Goal: Task Accomplishment & Management: Complete application form

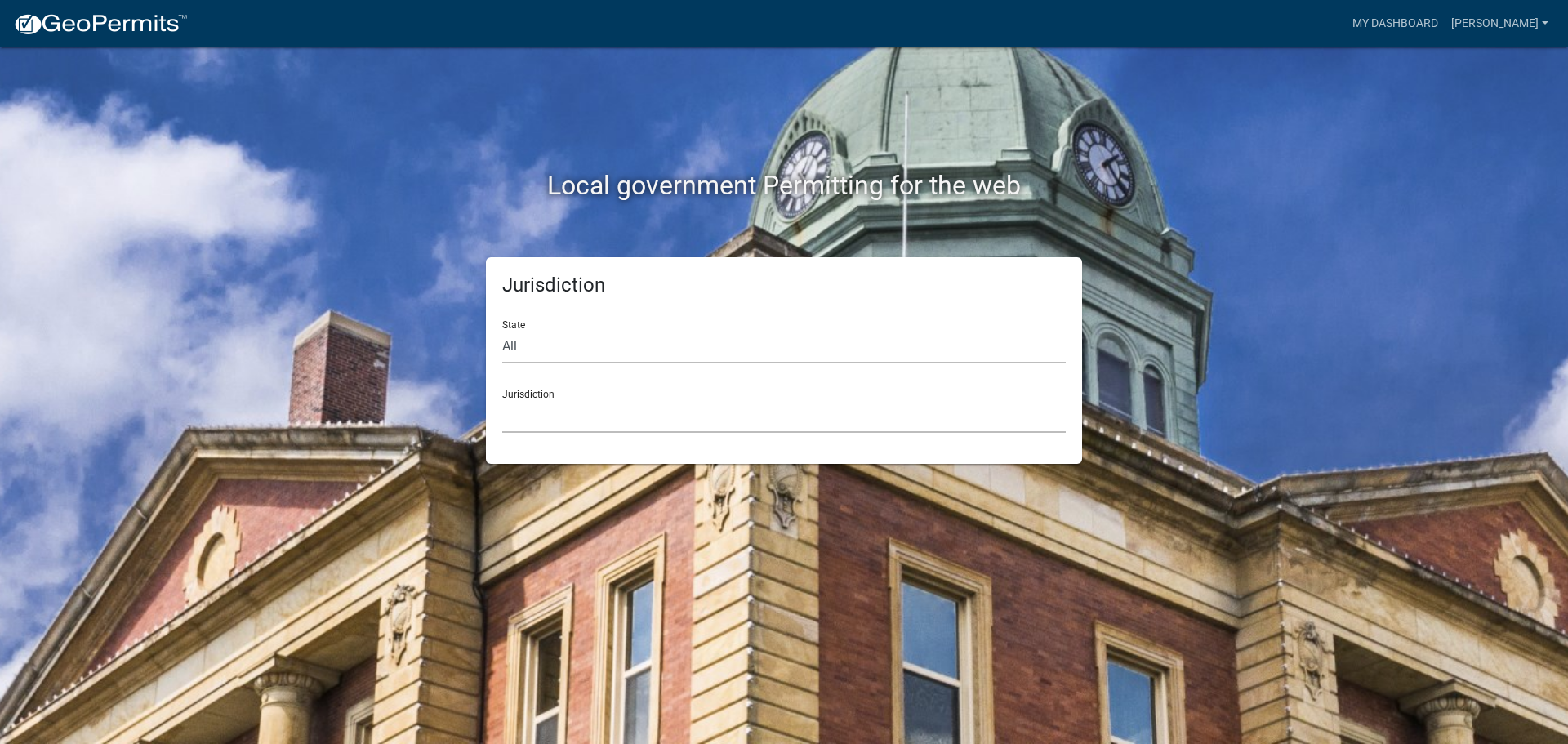
click at [984, 410] on select "[GEOGRAPHIC_DATA], [US_STATE] [GEOGRAPHIC_DATA], [US_STATE][PERSON_NAME][GEOGRA…" at bounding box center [784, 416] width 564 height 33
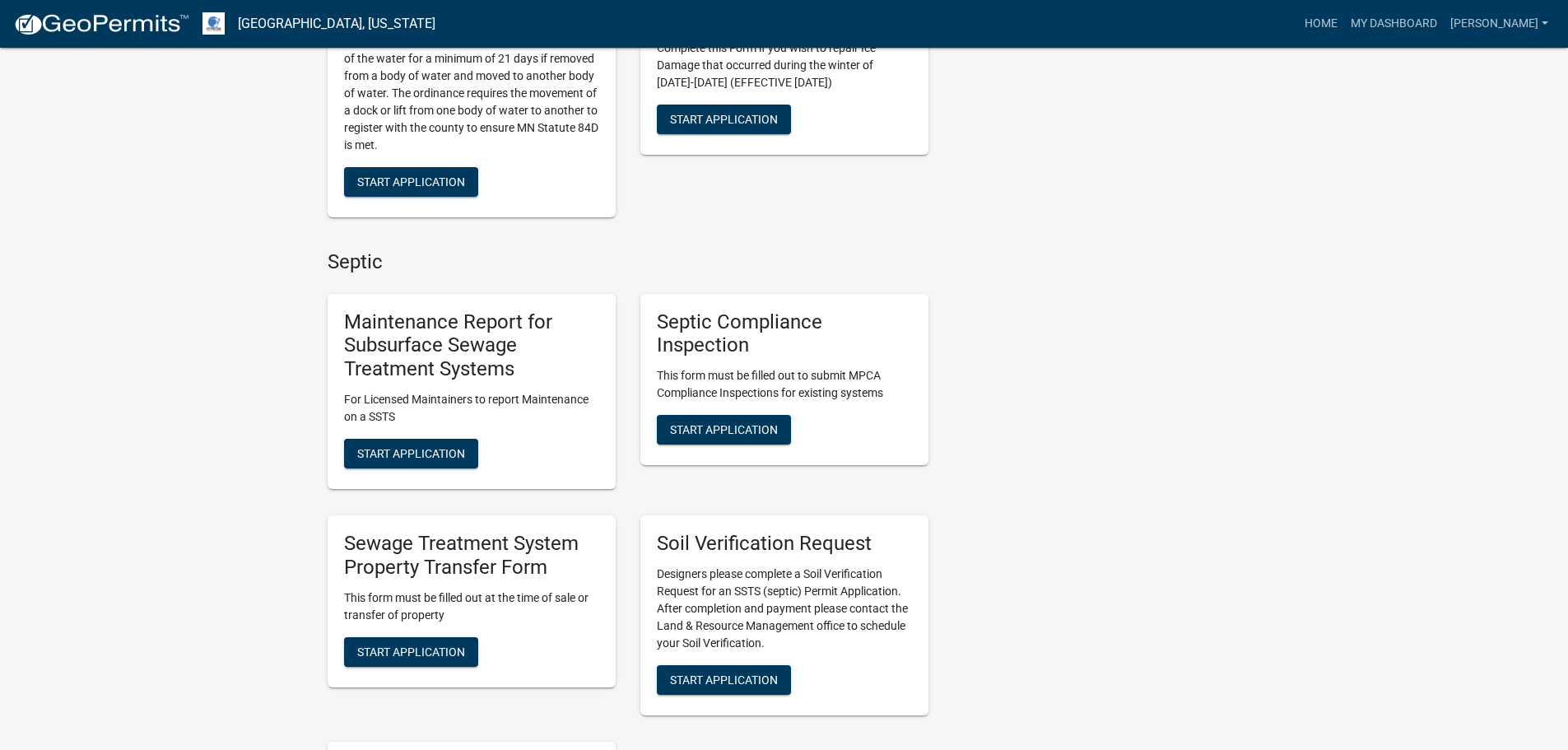
scroll to position [577, 0]
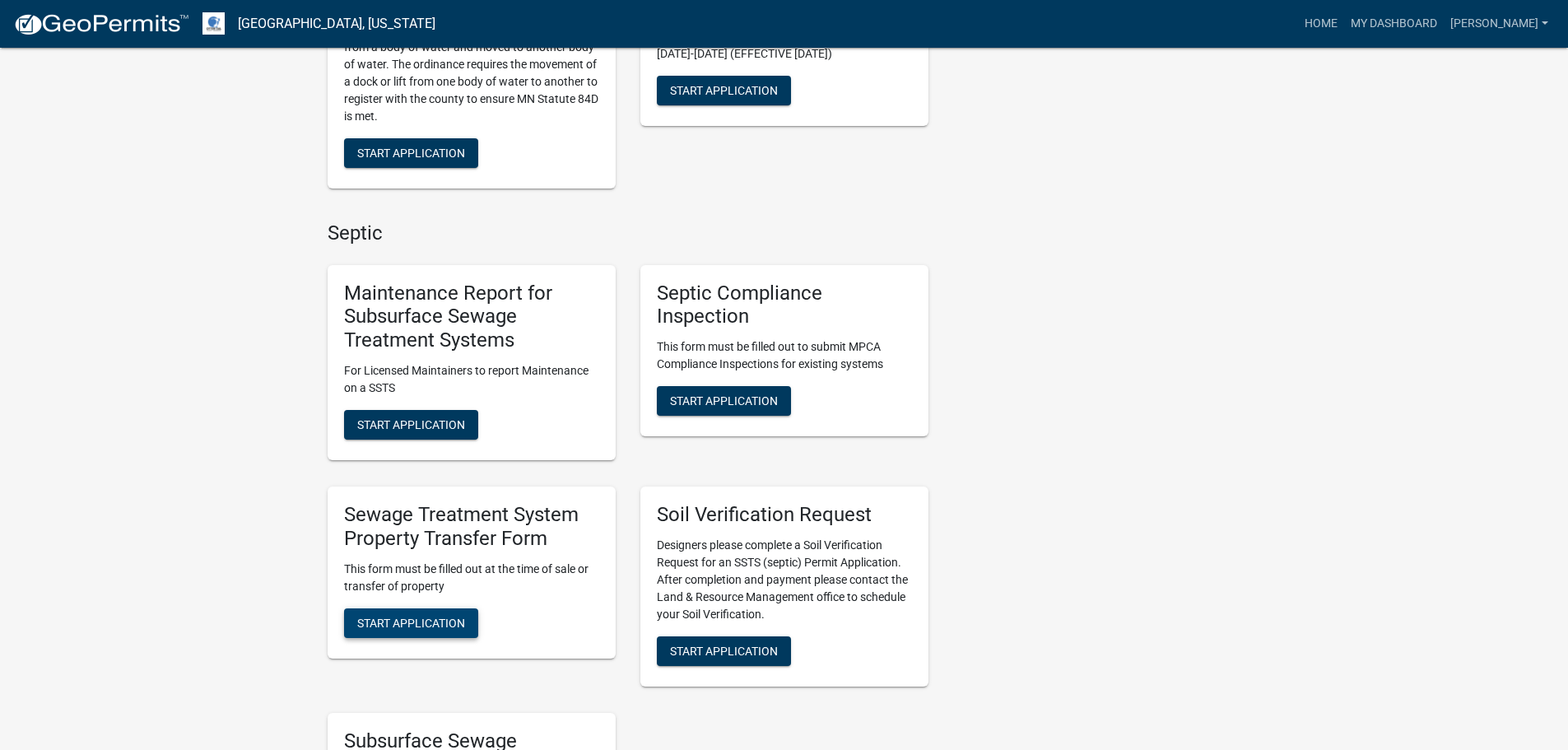
click at [434, 626] on span "Start Application" at bounding box center [411, 623] width 108 height 13
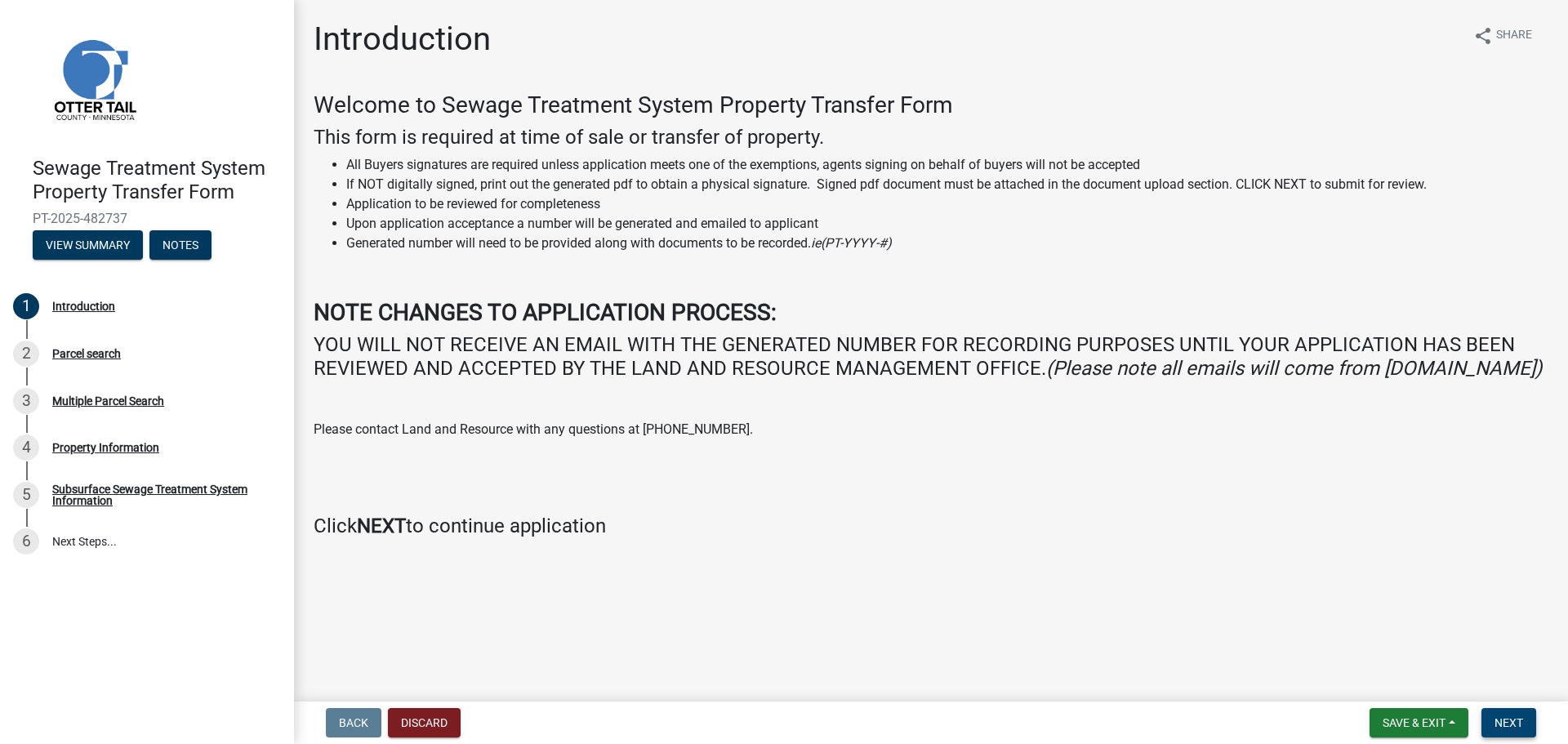
click at [1530, 710] on button "Next" at bounding box center [1510, 722] width 55 height 29
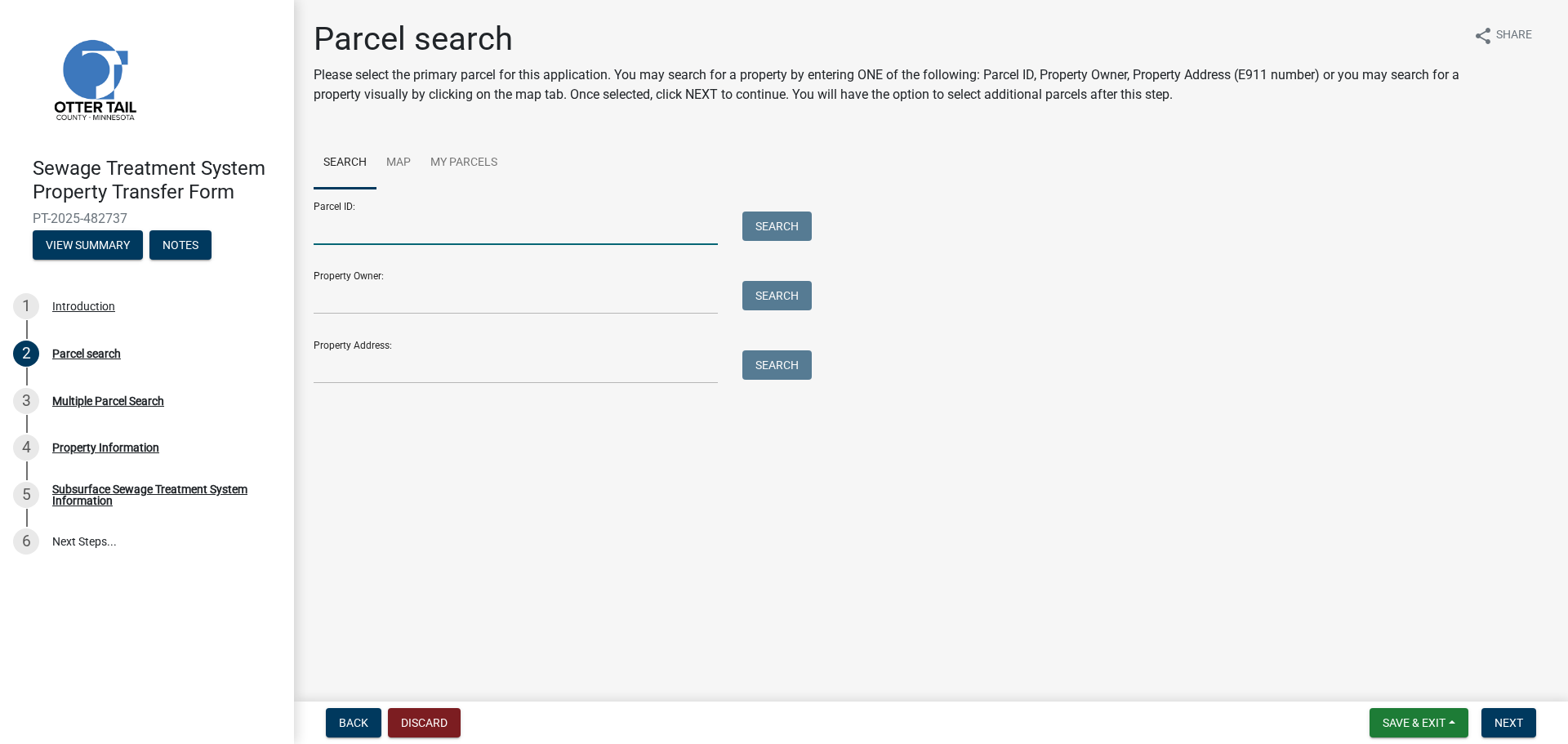
click at [417, 235] on input "Parcel ID:" at bounding box center [515, 229] width 405 height 33
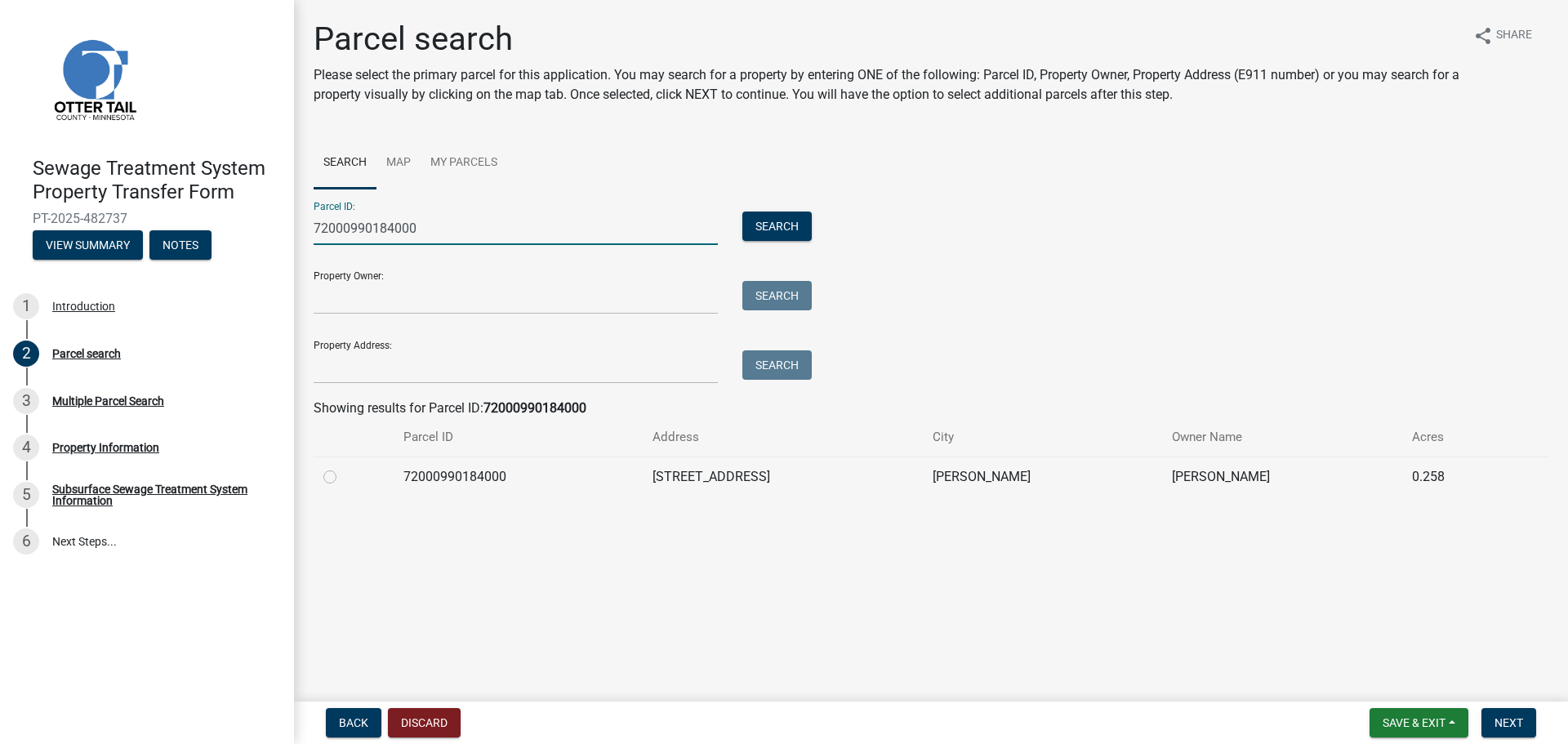
type input "72000990184000"
click at [405, 480] on td "72000990184000" at bounding box center [519, 476] width 250 height 40
click at [326, 469] on div at bounding box center [354, 477] width 60 height 20
click at [343, 467] on label at bounding box center [343, 467] width 0 height 0
click at [343, 476] on input "radio" at bounding box center [348, 472] width 11 height 11
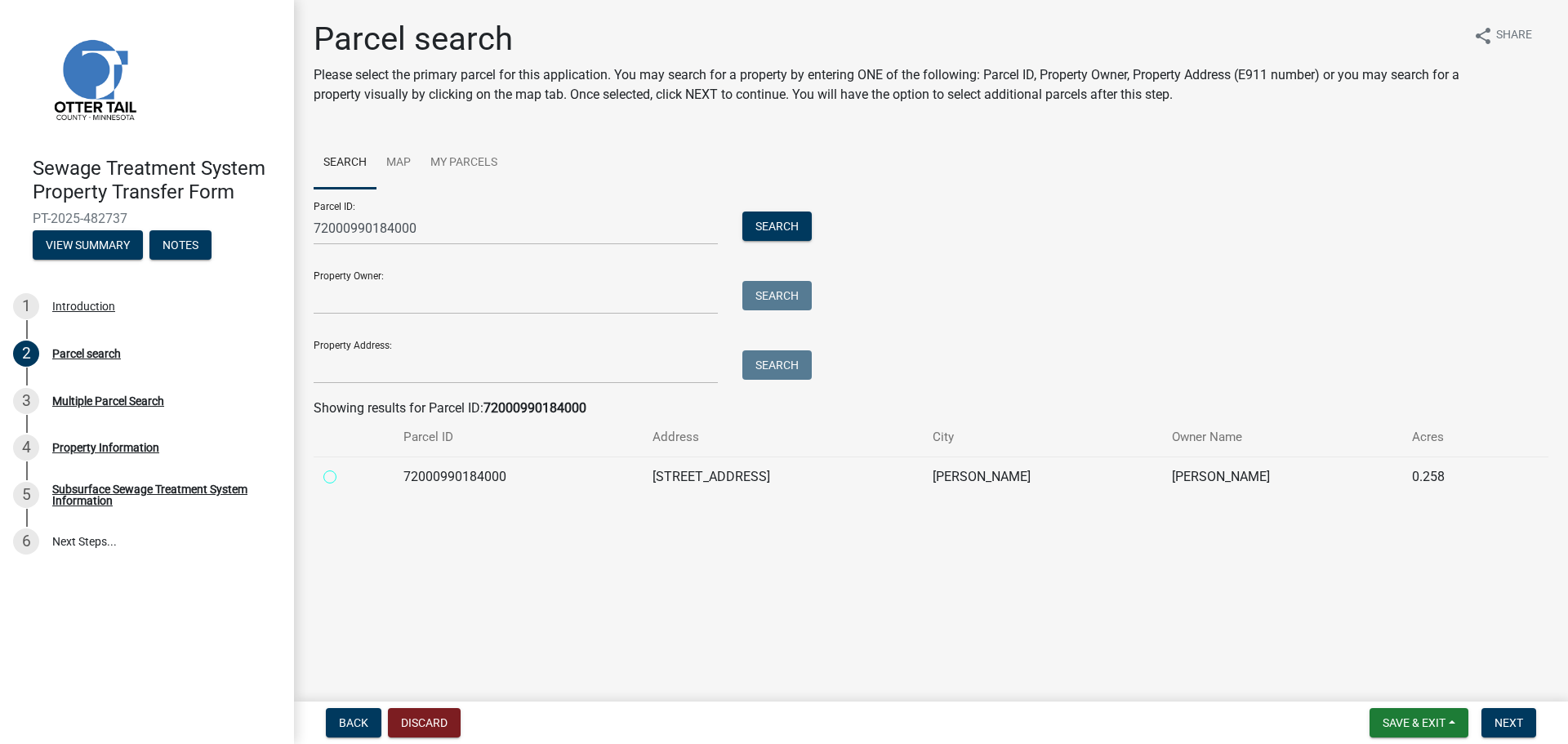
radio input "true"
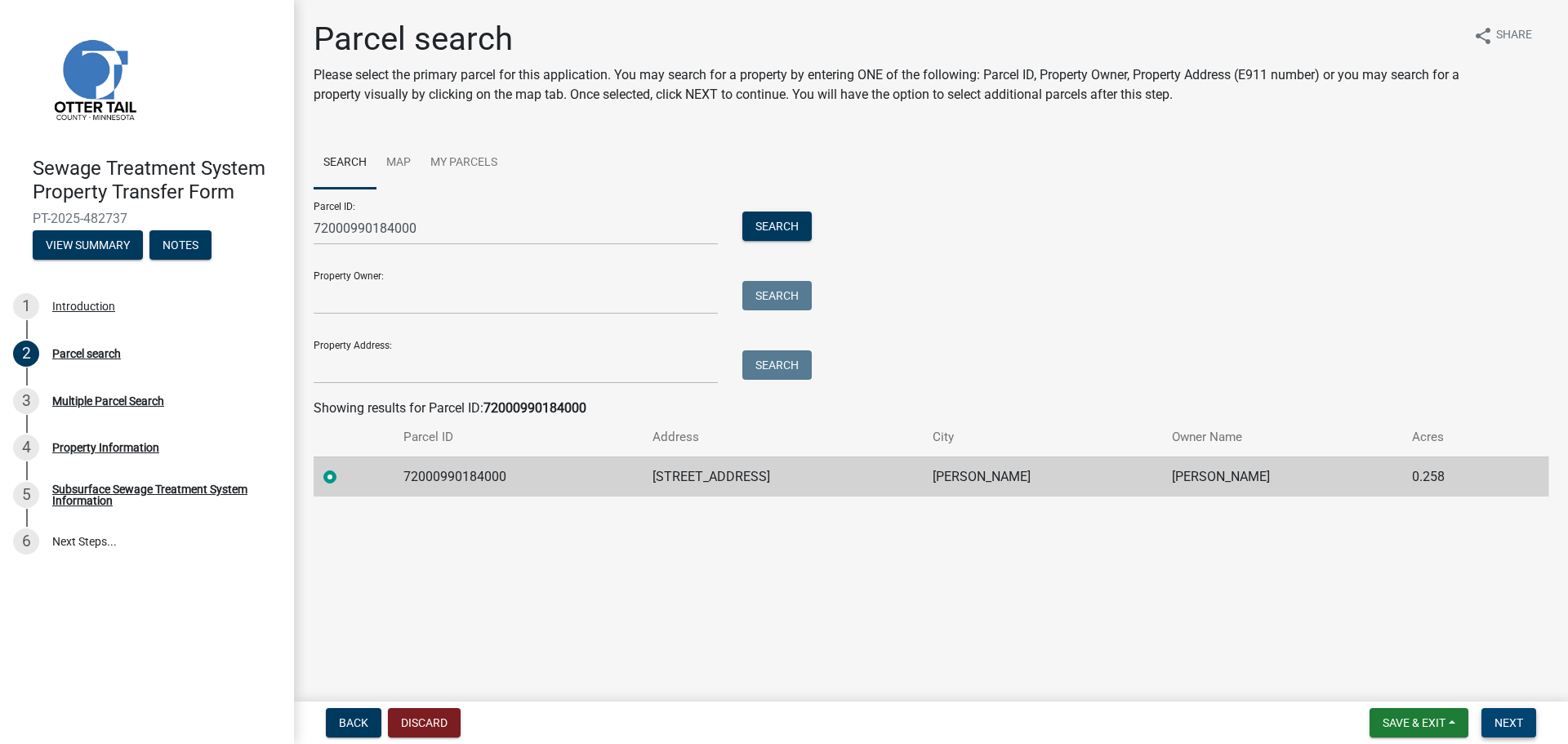
click at [1518, 722] on span "Next" at bounding box center [1509, 723] width 28 height 13
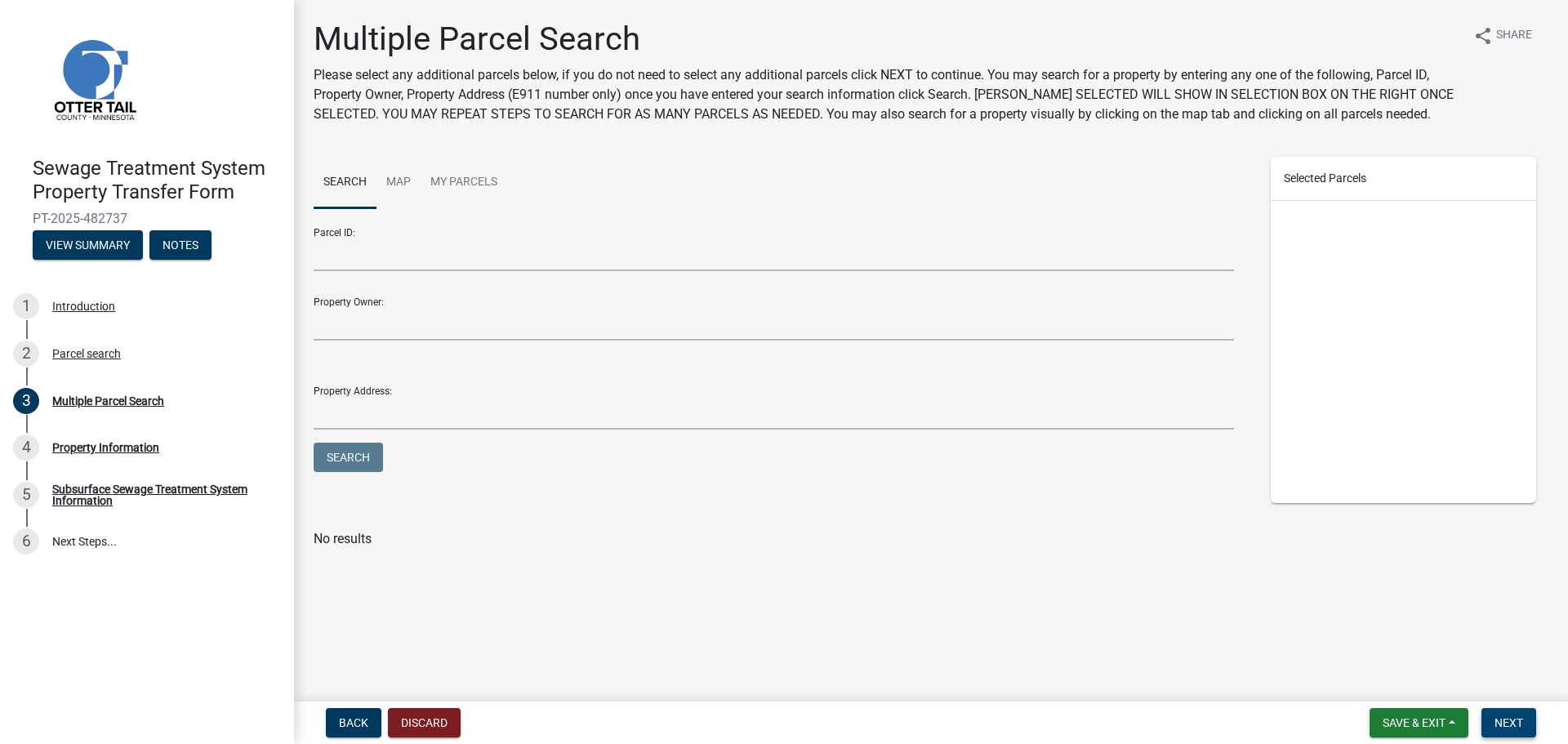
click at [1528, 724] on button "Next" at bounding box center [1510, 722] width 55 height 29
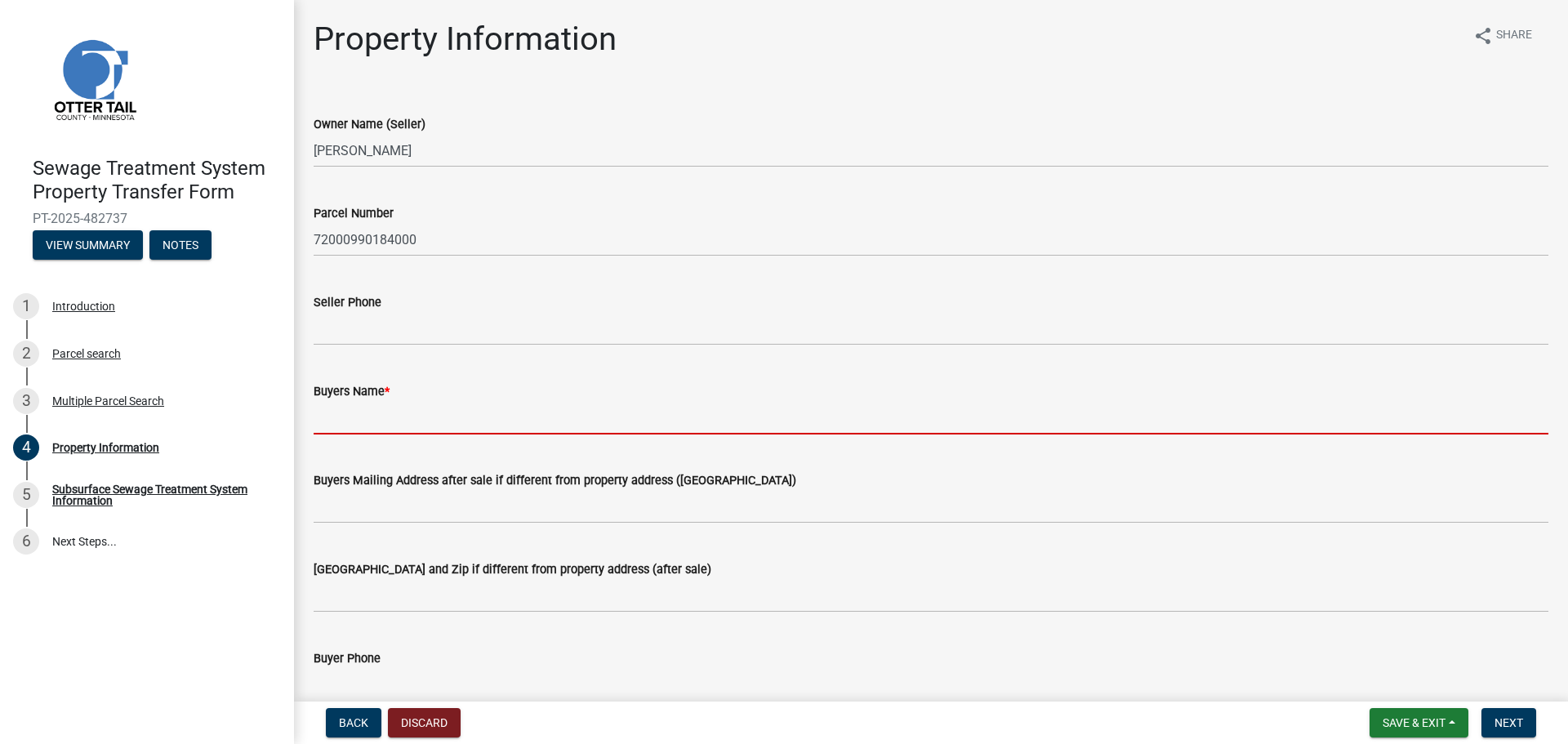
click at [420, 401] on input "Buyers Name *" at bounding box center [931, 418] width 1235 height 33
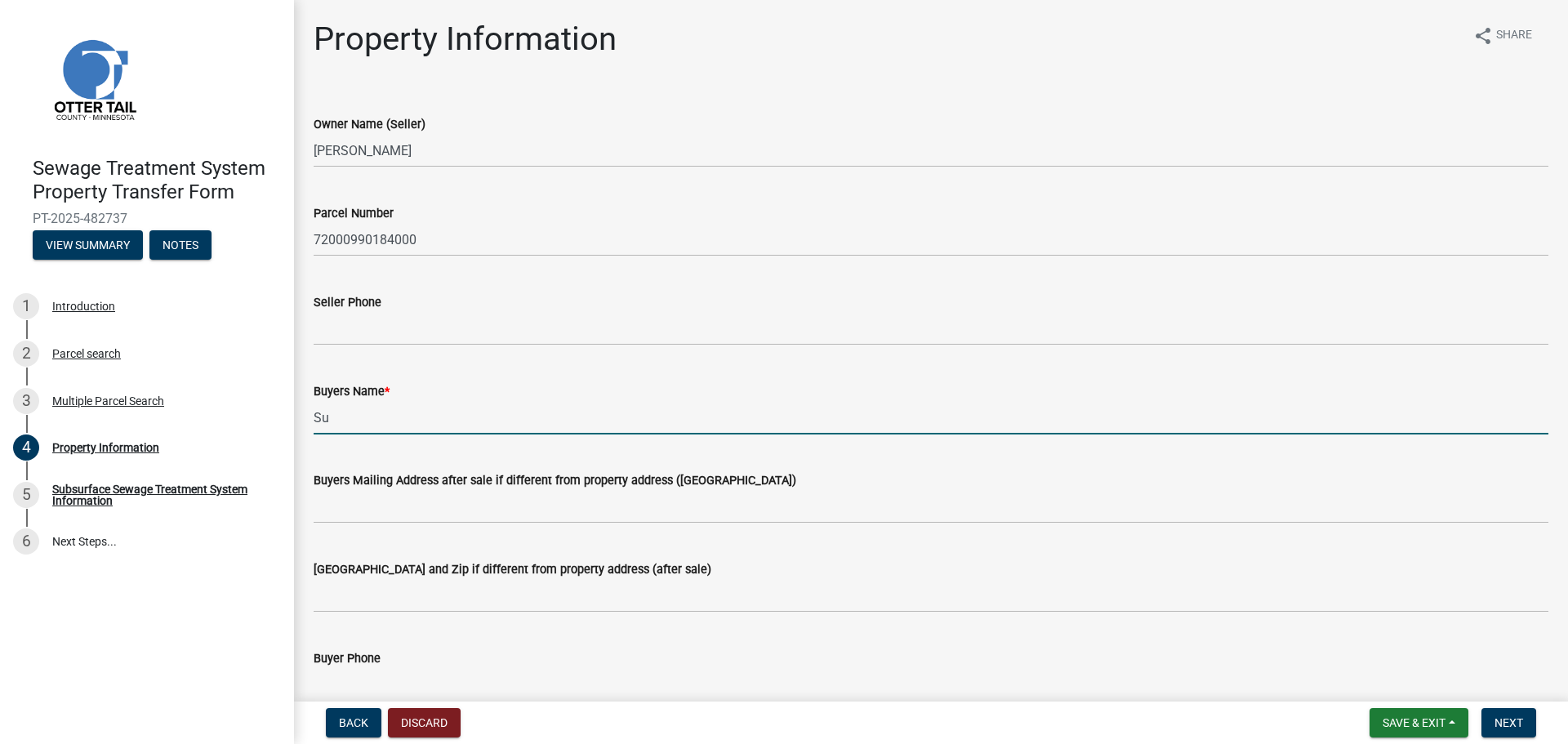
type input "S"
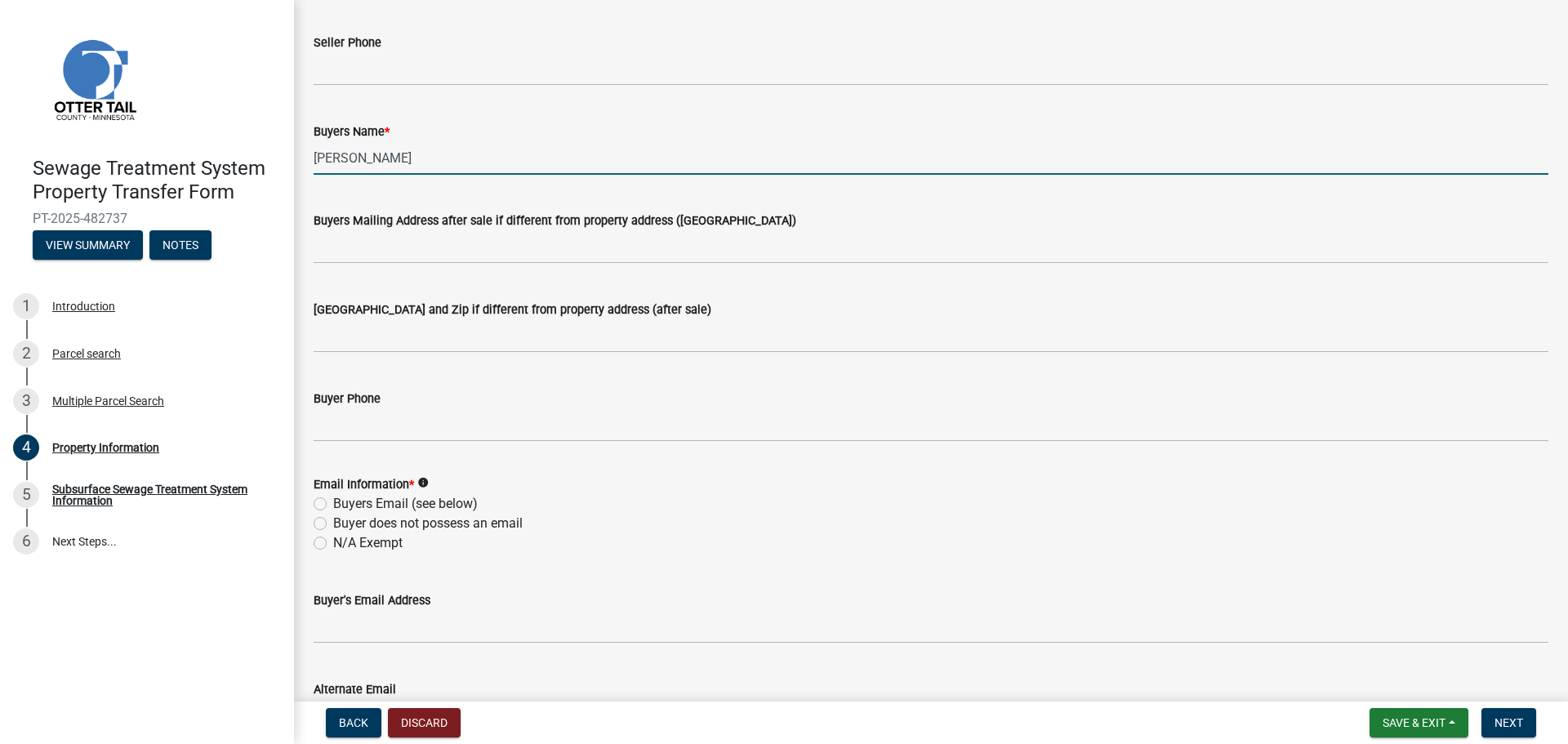
scroll to position [409, 0]
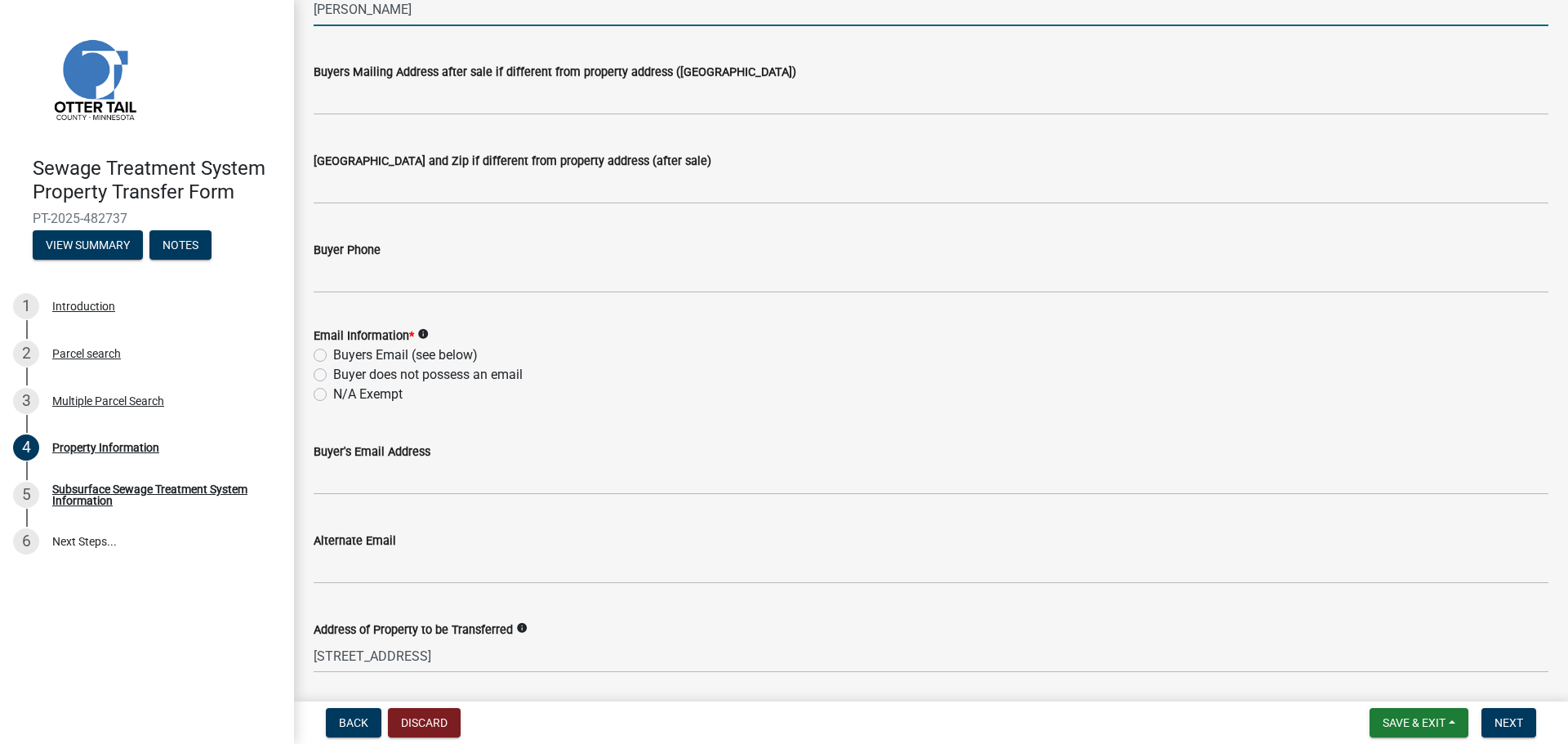
type input "[PERSON_NAME]"
click at [374, 396] on label "N/A Exempt" at bounding box center [368, 395] width 69 height 20
click at [344, 395] on input "N/A Exempt" at bounding box center [339, 390] width 11 height 11
radio input "true"
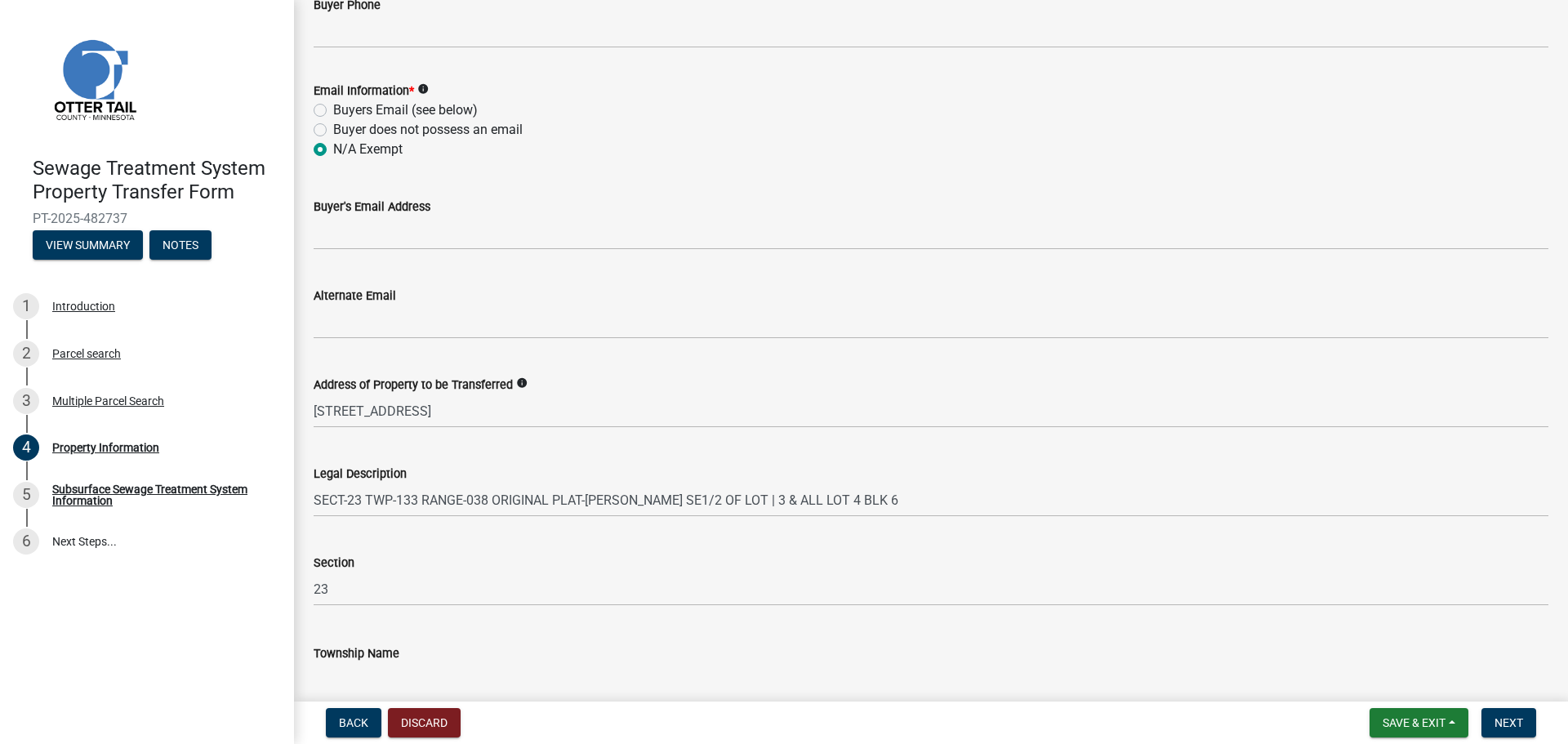
scroll to position [732, 0]
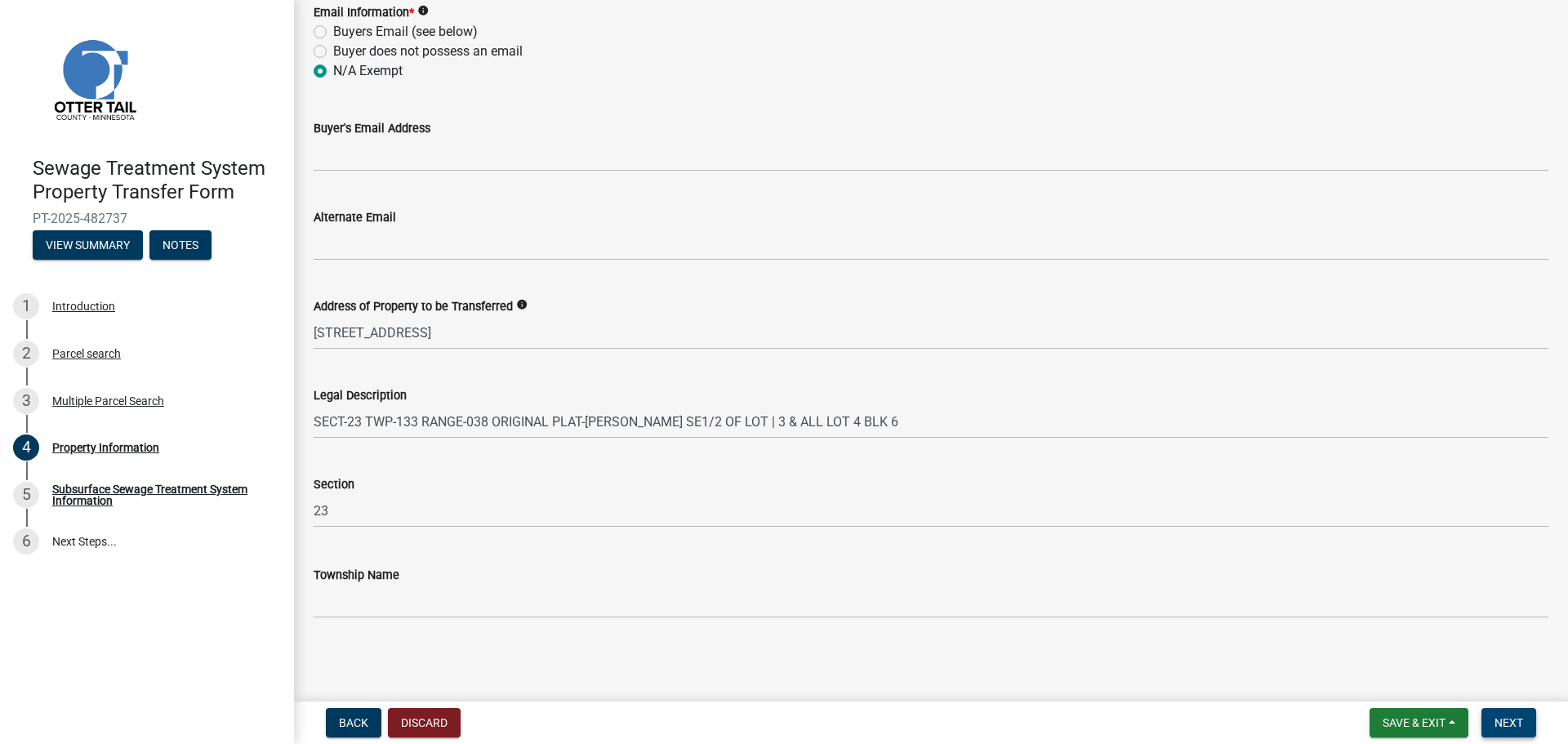
click at [1522, 724] on span "Next" at bounding box center [1509, 723] width 28 height 13
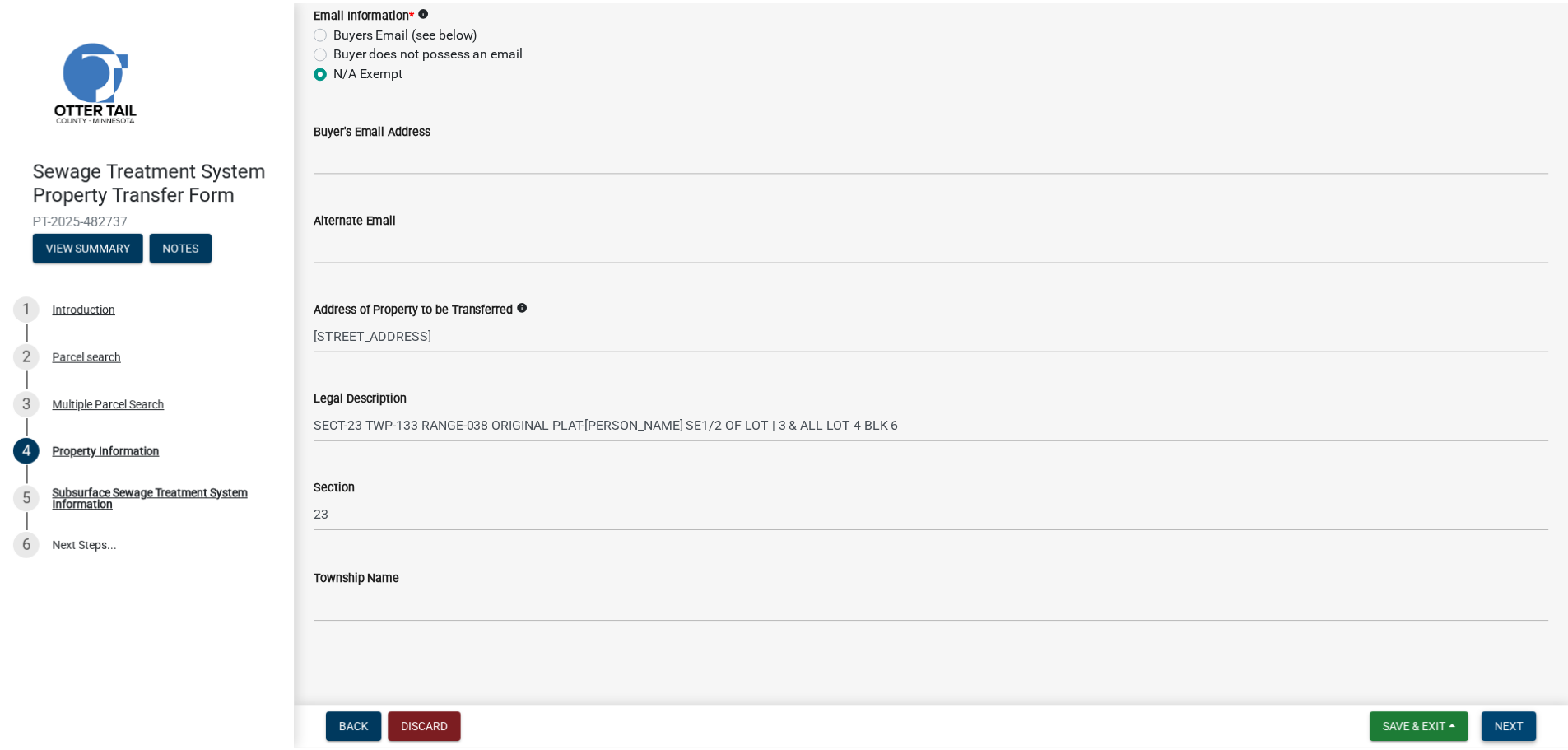
scroll to position [0, 0]
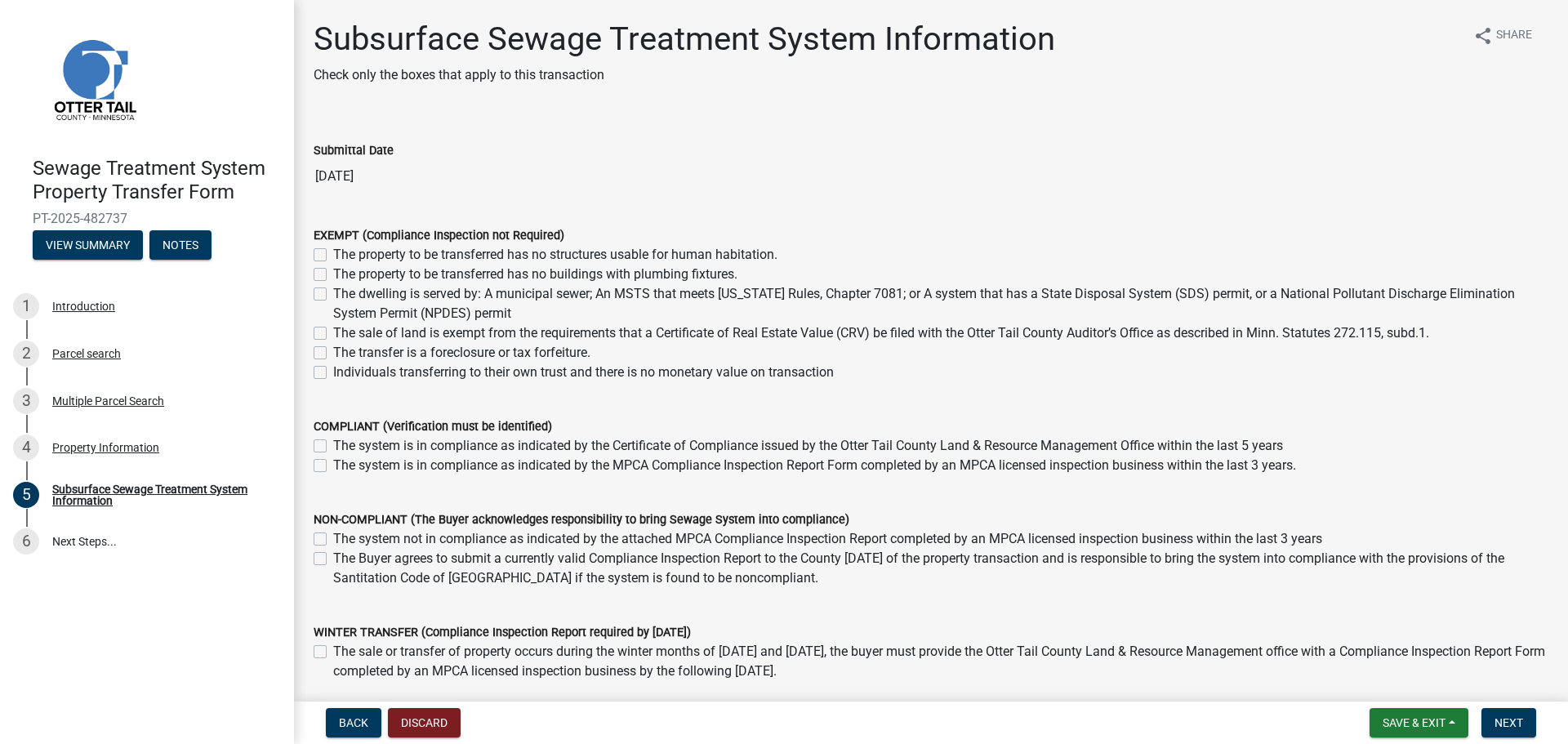
click at [806, 329] on label "The sale of land is exempt from the requirements that a Certificate of Real Est…" at bounding box center [882, 334] width 1096 height 20
click at [344, 329] on input "The sale of land is exempt from the requirements that a Certificate of Real Est…" at bounding box center [339, 329] width 11 height 11
checkbox input "true"
checkbox input "false"
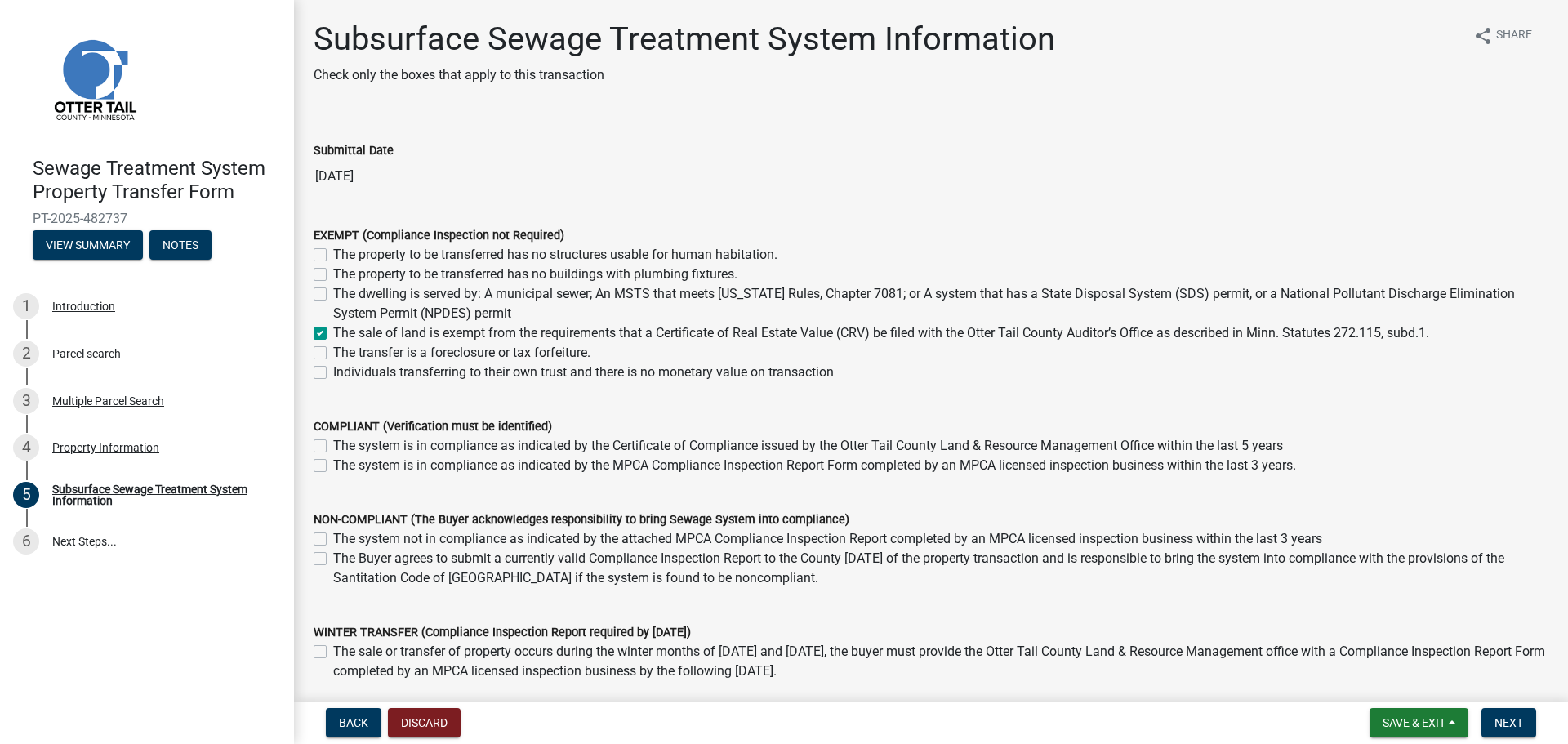
checkbox input "false"
checkbox input "true"
checkbox input "false"
click at [334, 294] on label "The dwelling is served by: A municipal sewer; An MSTS that meets [US_STATE] Rul…" at bounding box center [941, 304] width 1215 height 39
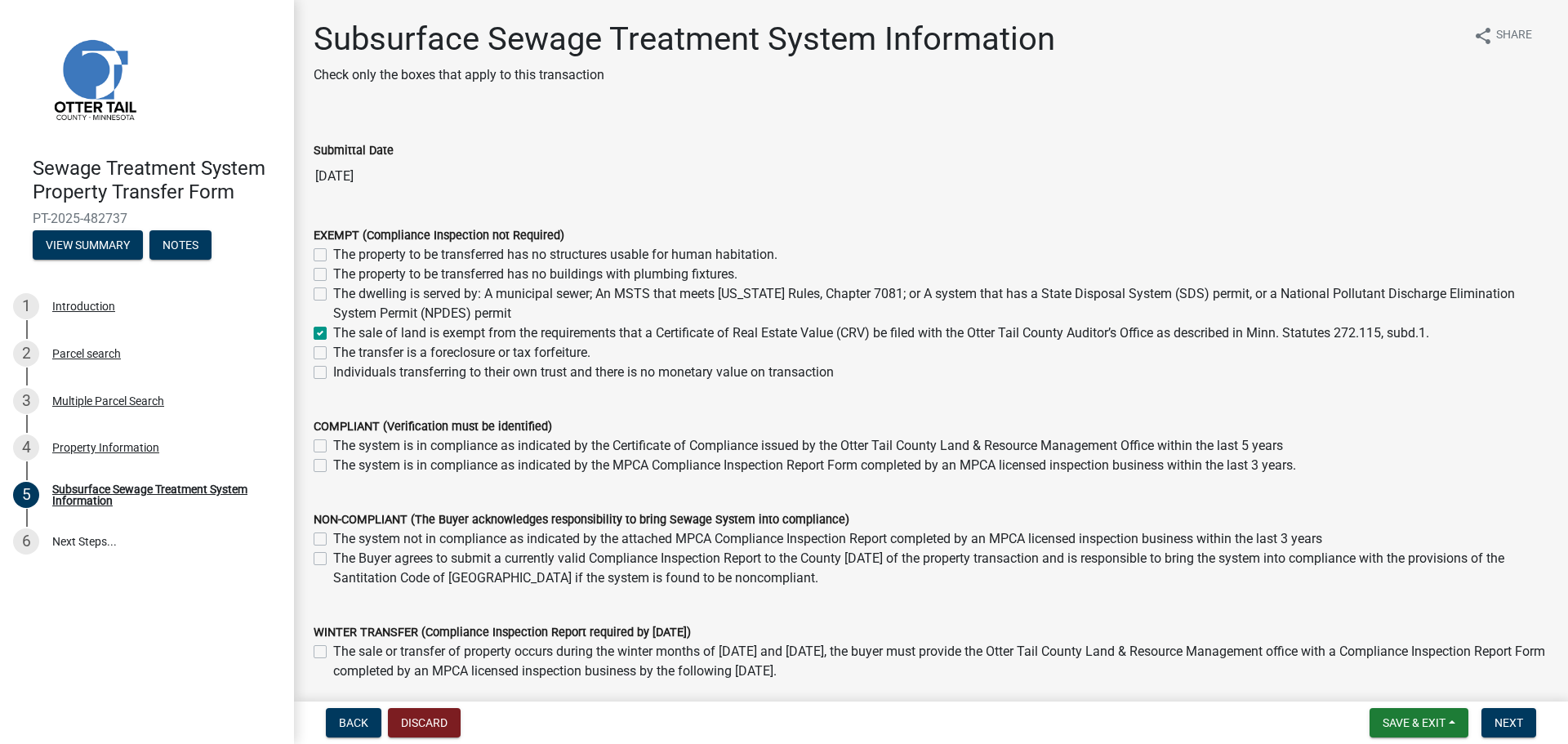
click at [334, 294] on input "The dwelling is served by: A municipal sewer; An MSTS that meets [US_STATE] Rul…" at bounding box center [339, 289] width 11 height 11
checkbox input "true"
checkbox input "false"
checkbox input "true"
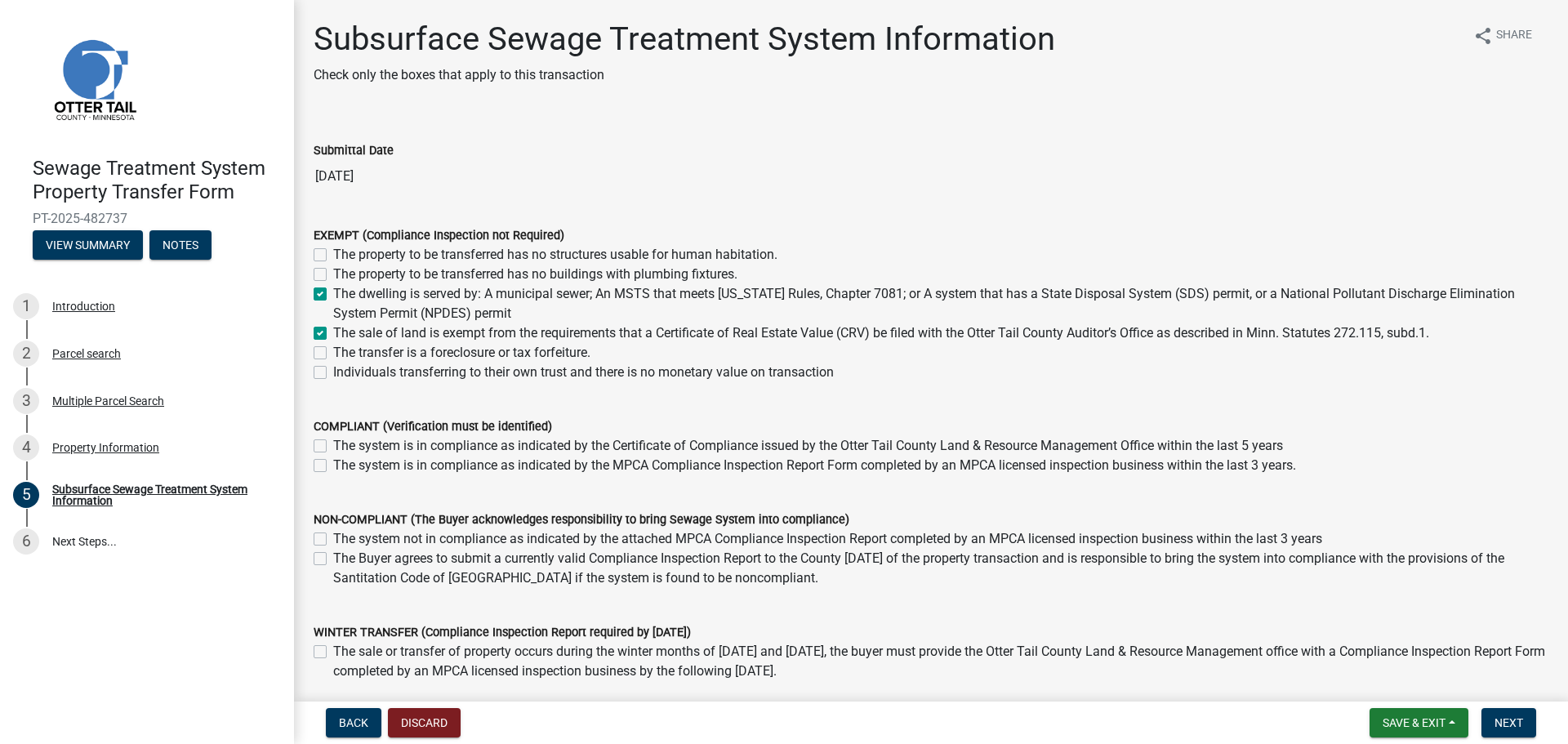
checkbox input "true"
checkbox input "false"
click at [1533, 724] on button "Next" at bounding box center [1510, 722] width 55 height 29
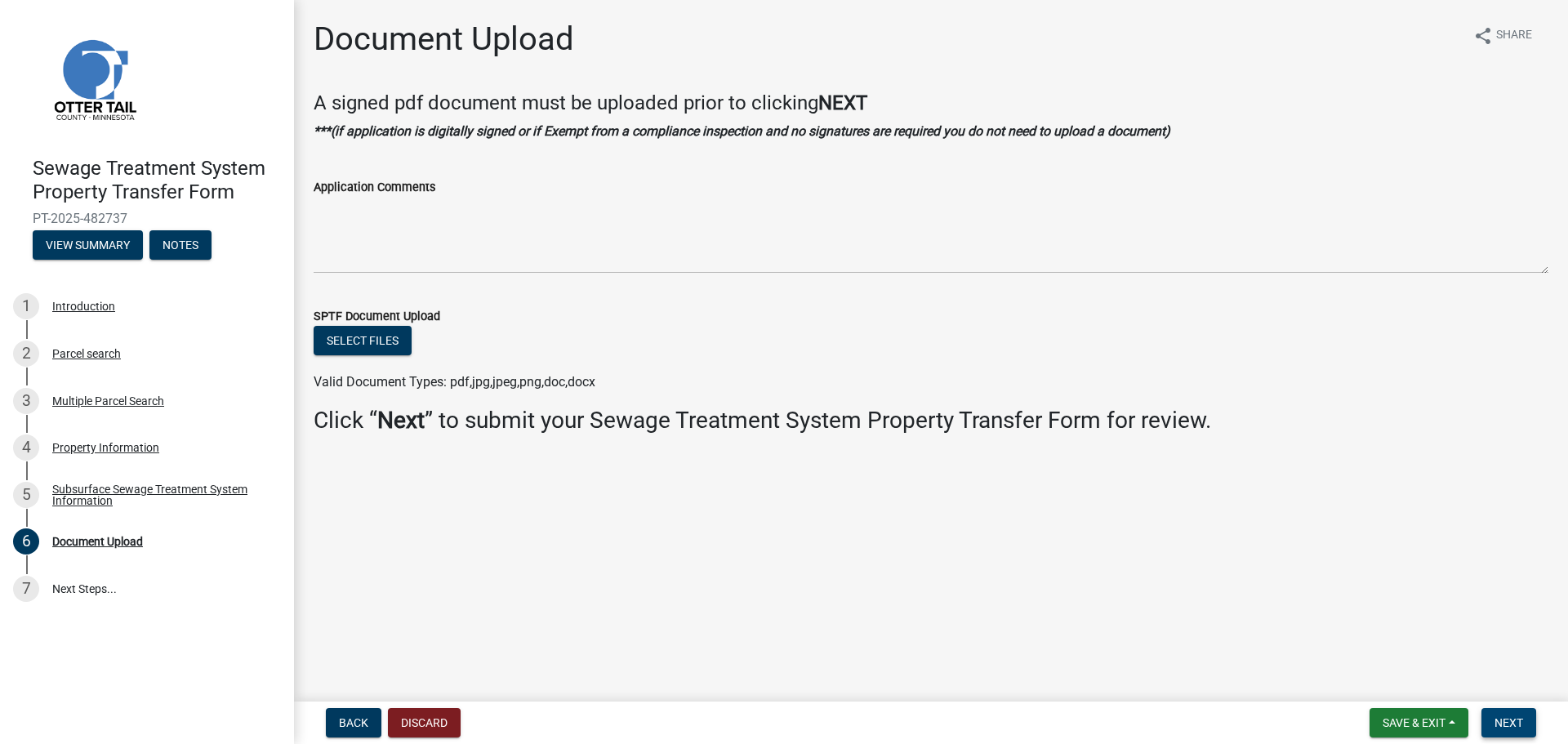
click at [1532, 724] on button "Next" at bounding box center [1510, 722] width 55 height 29
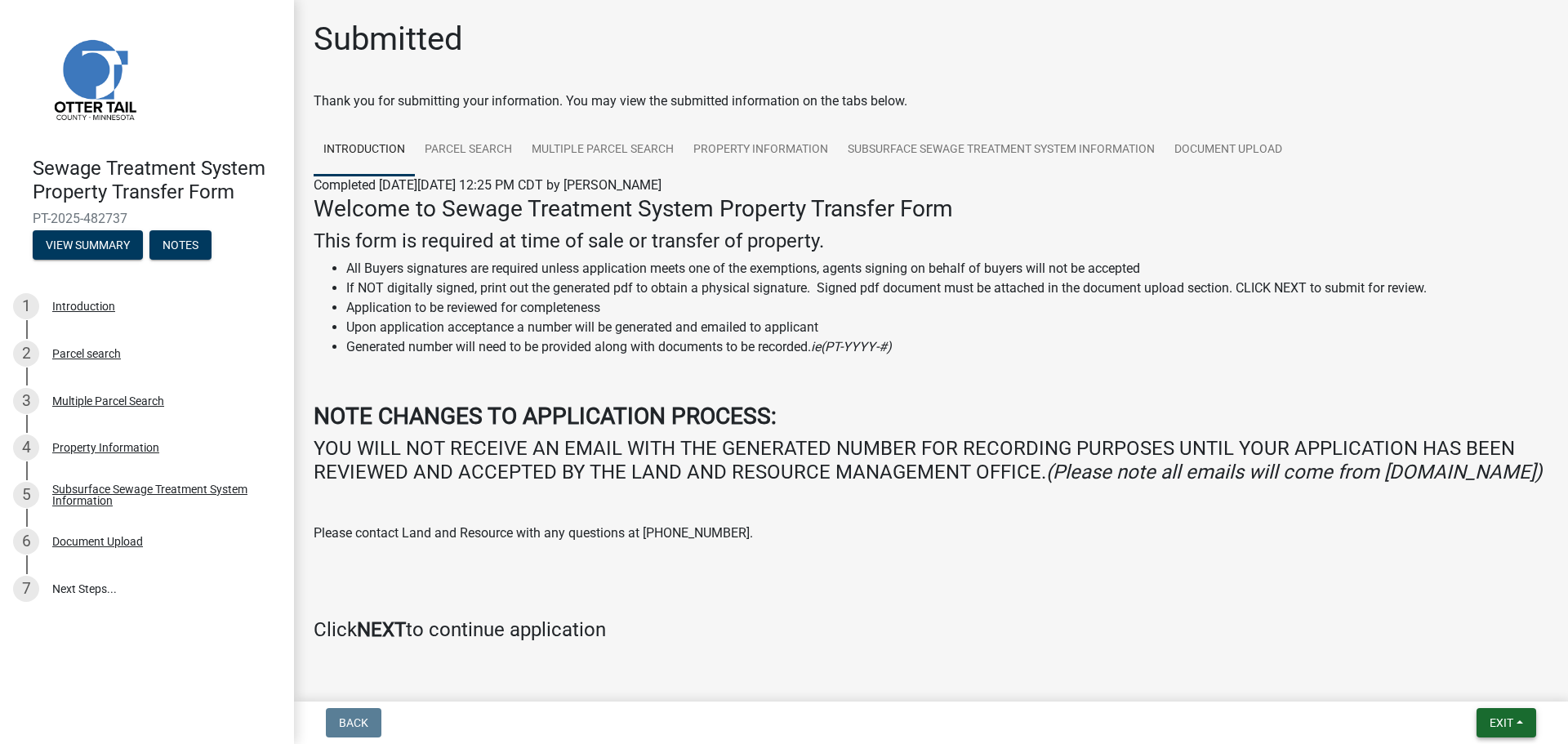
click at [1519, 720] on button "Exit" at bounding box center [1506, 722] width 59 height 29
click at [1455, 691] on button "Save & Exit" at bounding box center [1471, 680] width 131 height 39
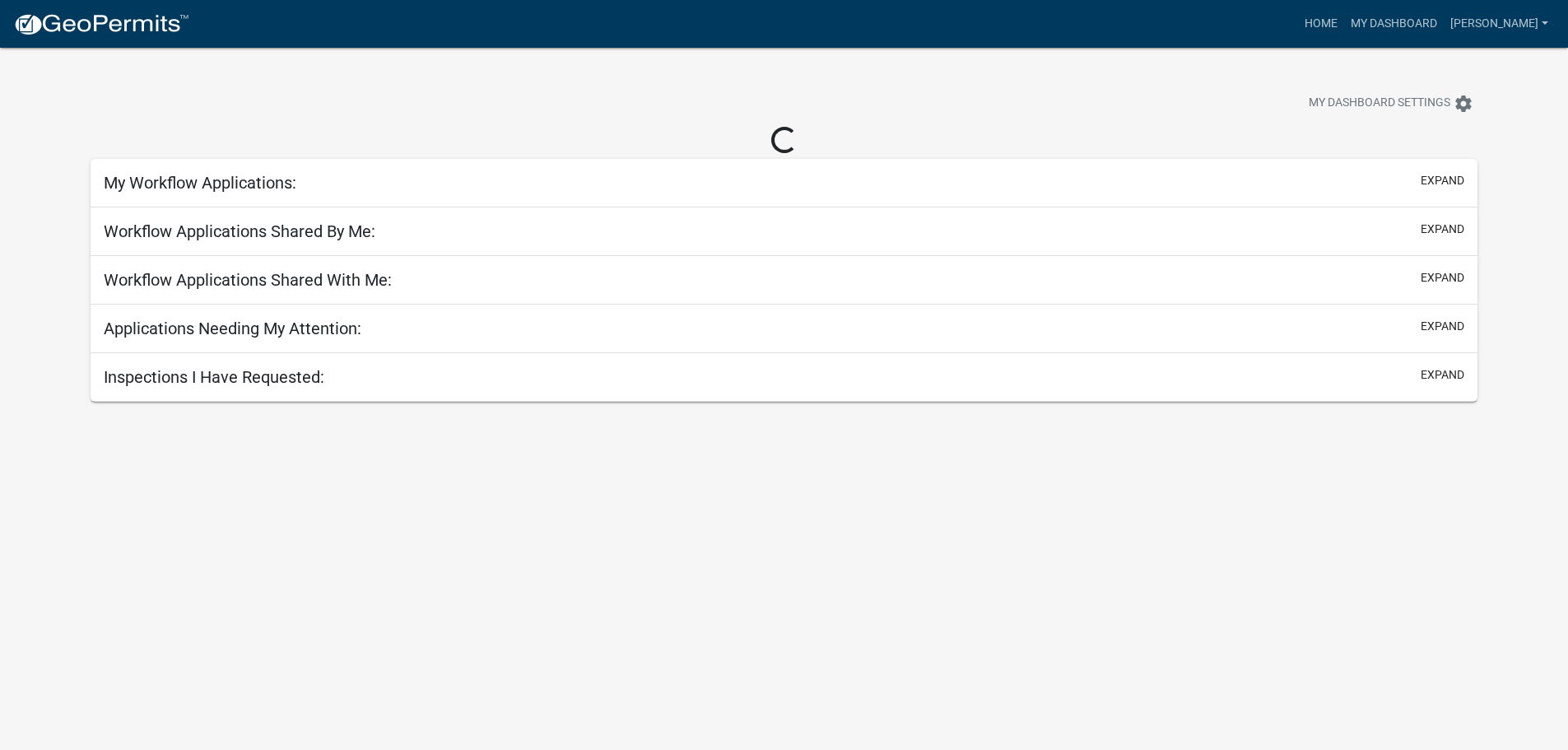
select select "2: 50"
